Goal: Find specific page/section: Find specific page/section

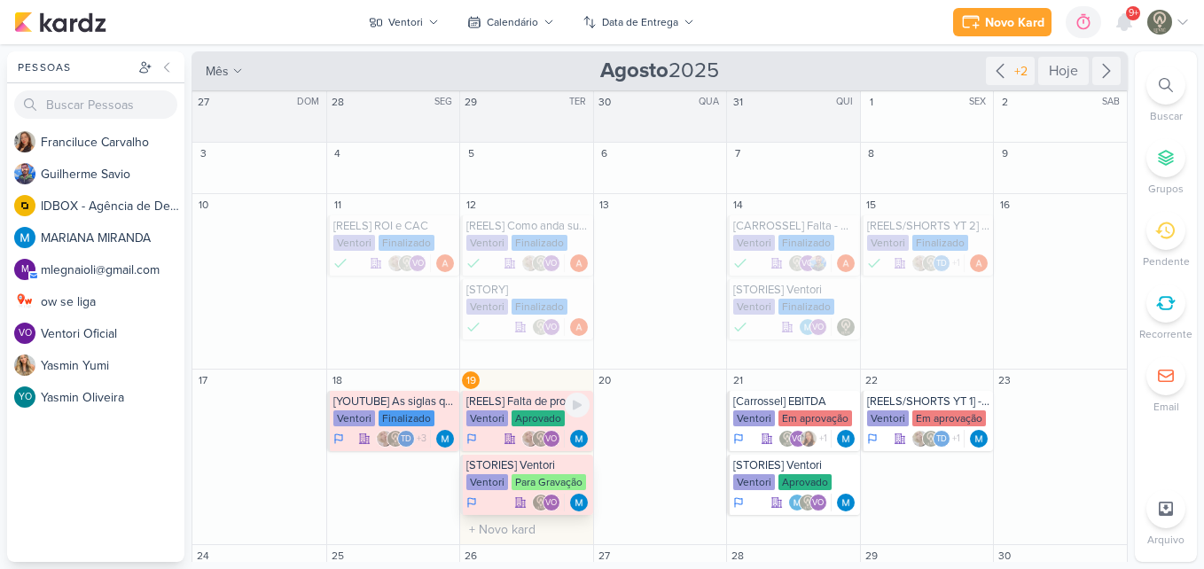
scroll to position [177, 0]
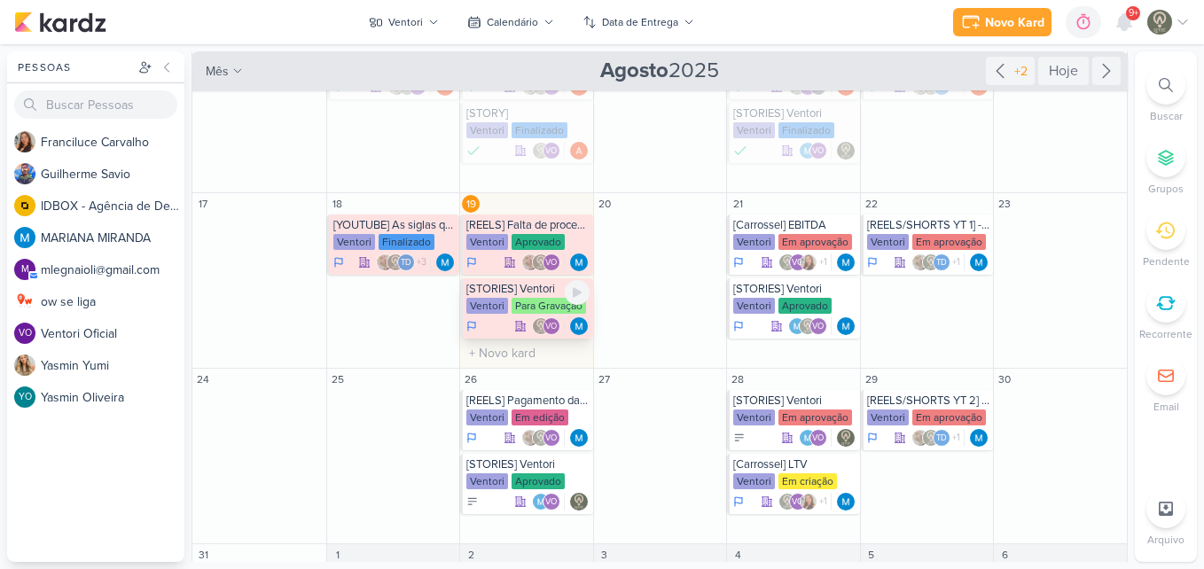
click at [545, 306] on div "Para Gravação" at bounding box center [549, 306] width 75 height 16
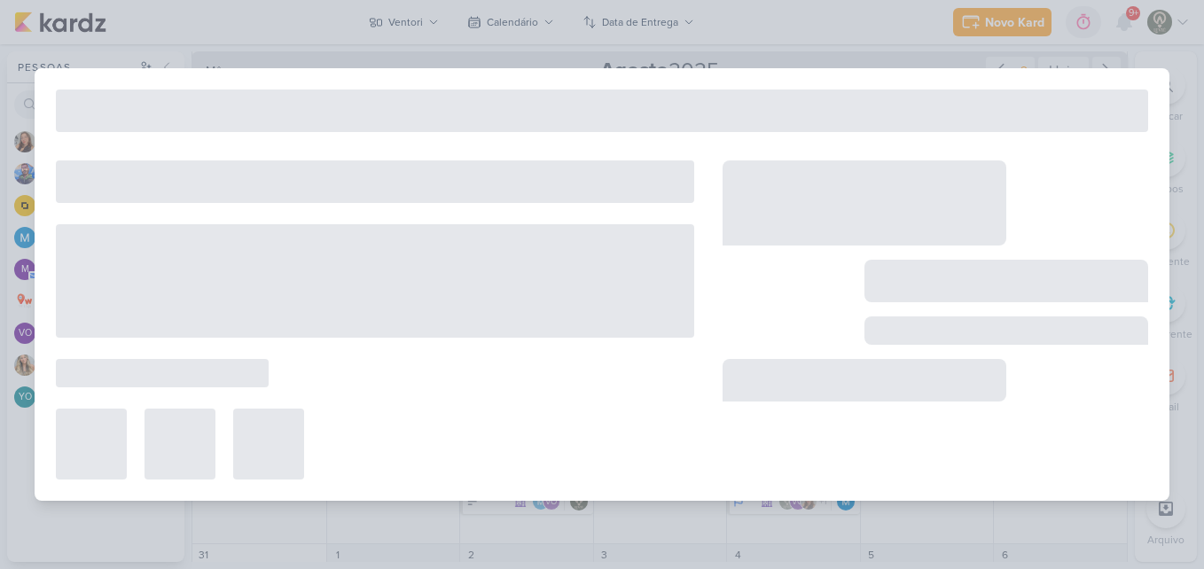
type input "[STORIES] Ventori"
type input "[DATE] 23:59"
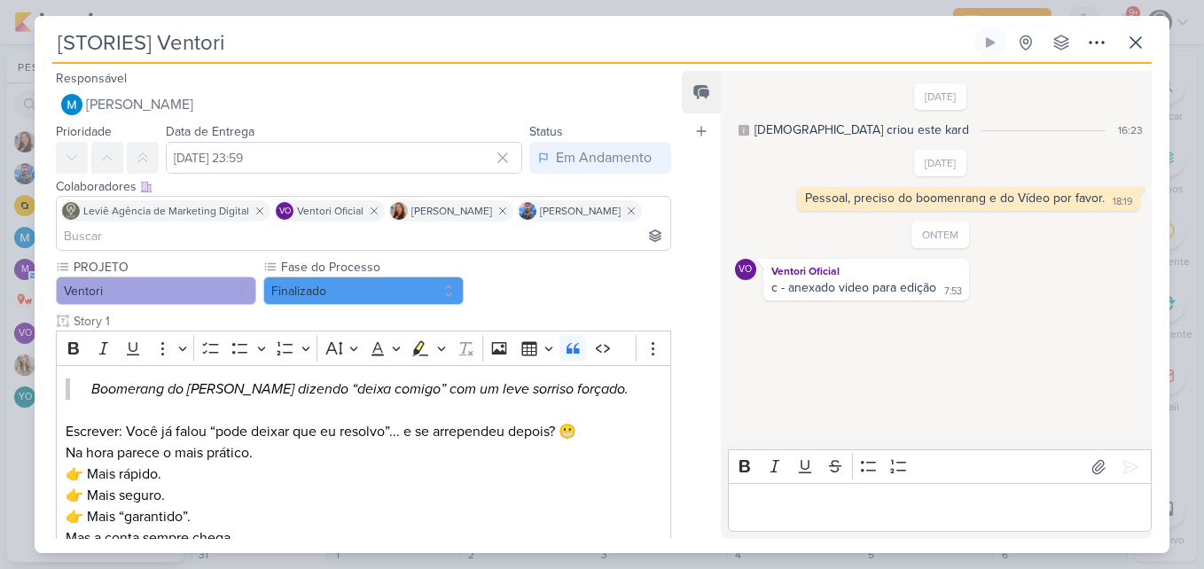
scroll to position [0, 0]
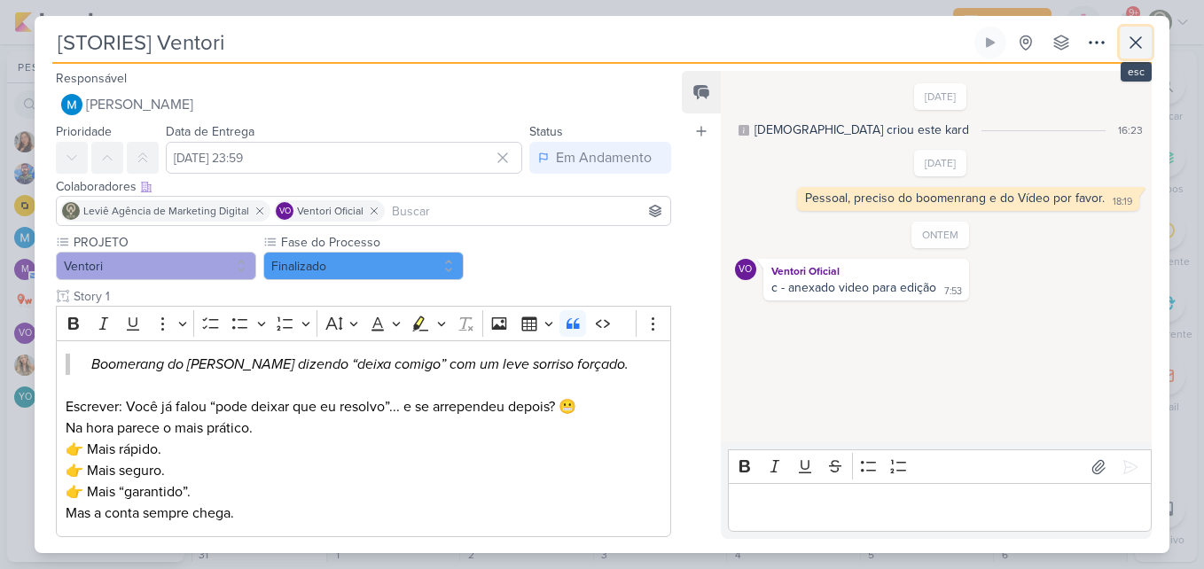
click at [1132, 33] on icon at bounding box center [1136, 42] width 21 height 21
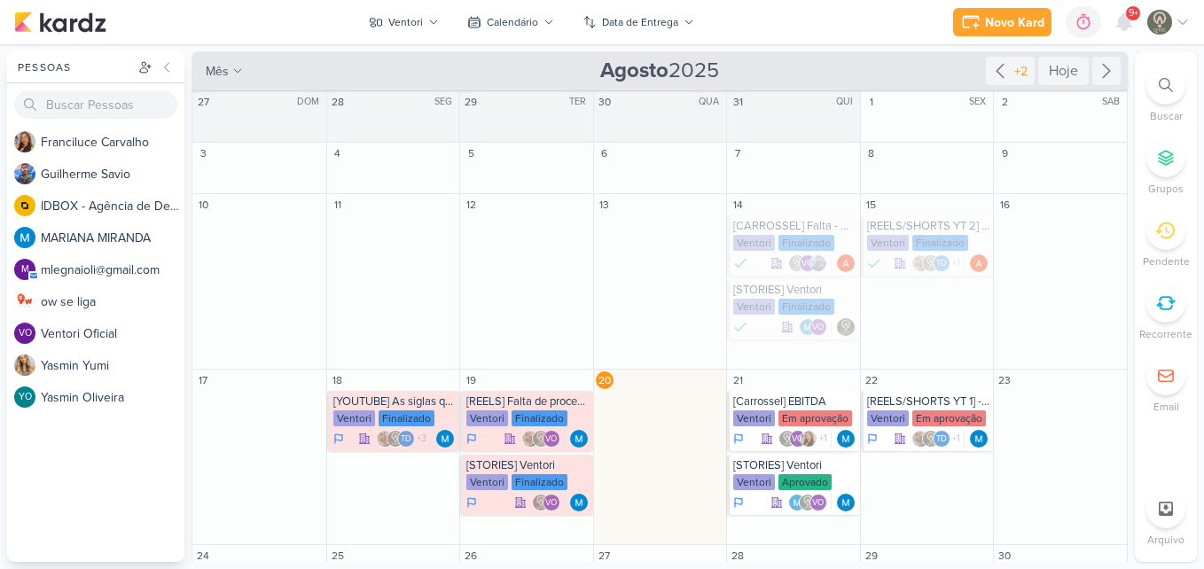
drag, startPoint x: 1130, startPoint y: 221, endPoint x: 1128, endPoint y: 249, distance: 28.4
click at [1128, 249] on div "Pessoas [GEOGRAPHIC_DATA] F r a n c i l u c e C a r v a l h o G u i l h e r m e…" at bounding box center [602, 306] width 1204 height 511
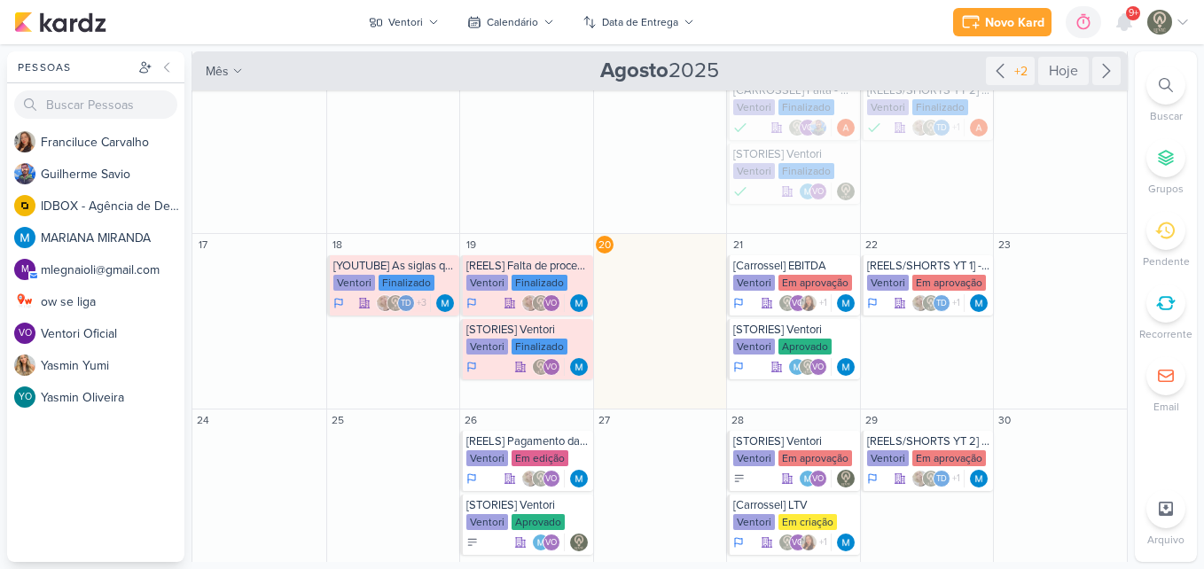
scroll to position [152, 0]
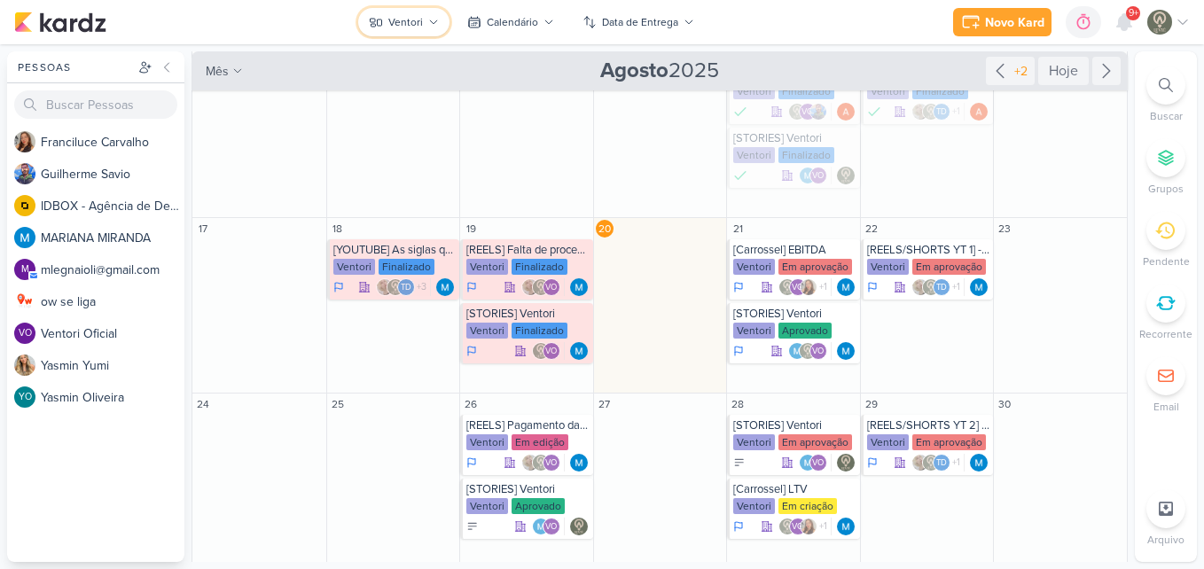
click at [420, 22] on div "Ventori" at bounding box center [405, 22] width 35 height 16
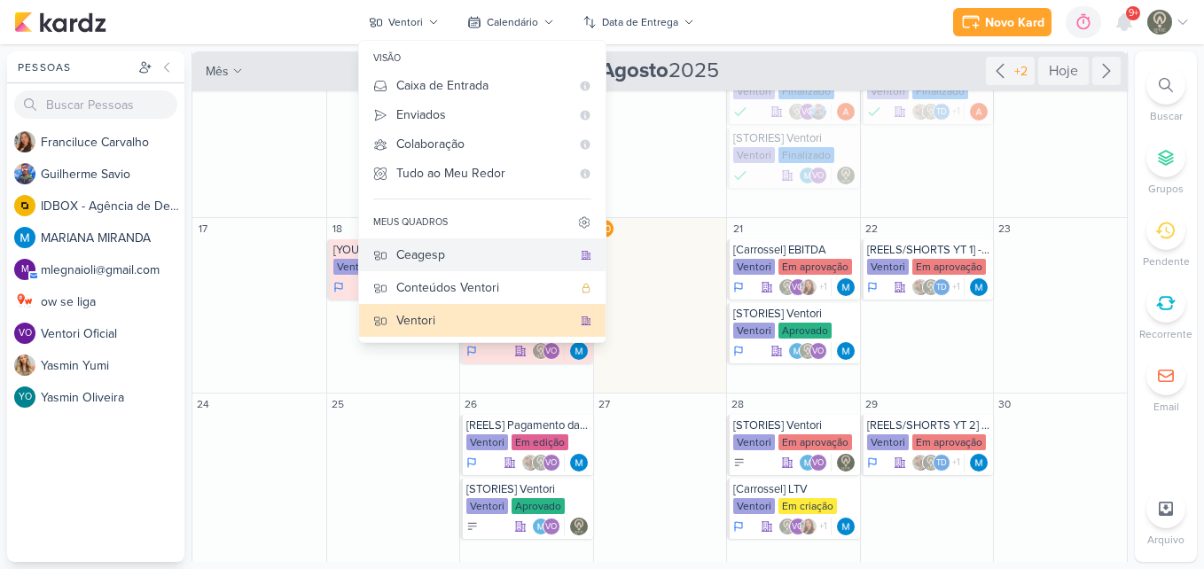
click at [434, 250] on div "Ceagesp" at bounding box center [484, 255] width 176 height 19
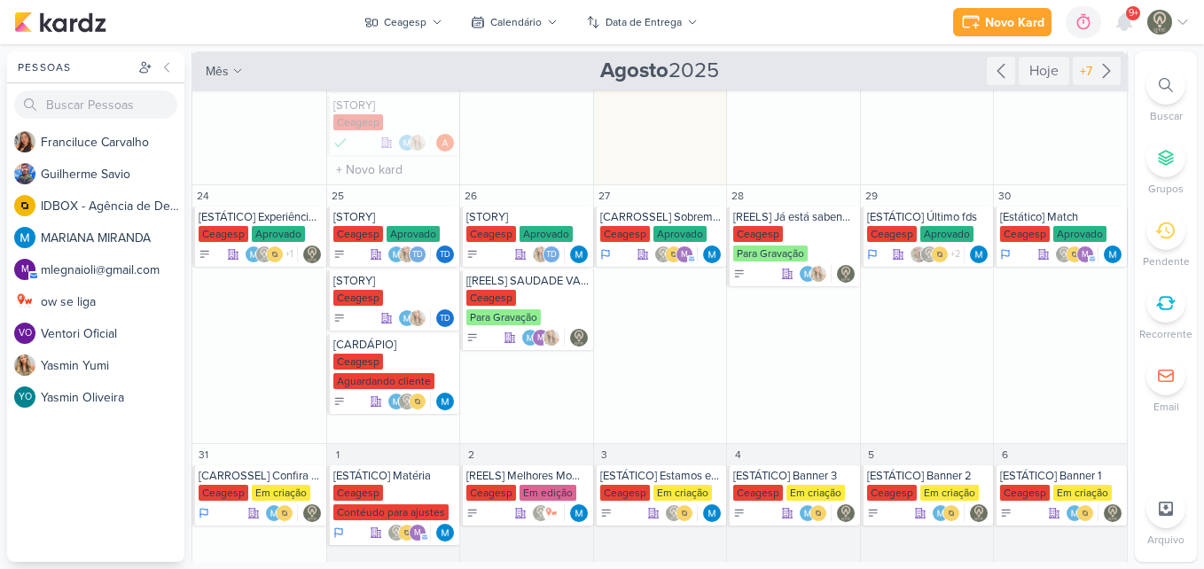
scroll to position [373, 0]
